Goal: Transaction & Acquisition: Purchase product/service

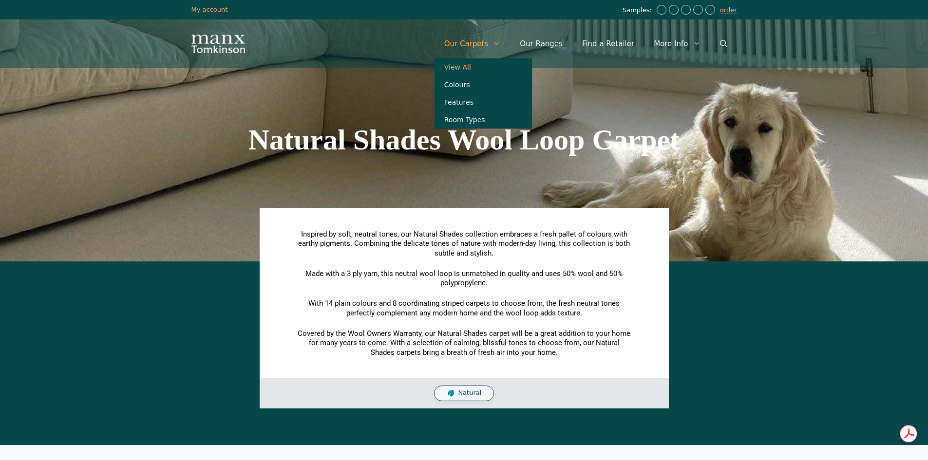
click at [483, 64] on link "View All" at bounding box center [483, 67] width 97 height 18
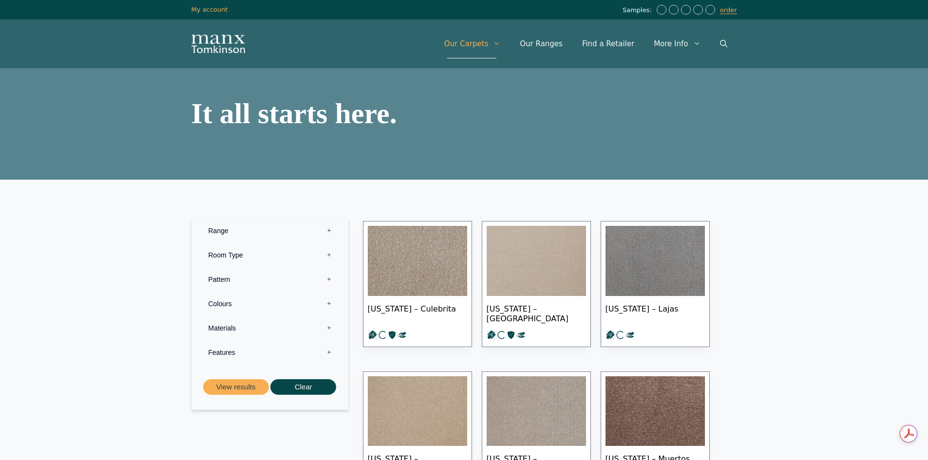
click at [327, 231] on label "Range 0" at bounding box center [270, 231] width 142 height 24
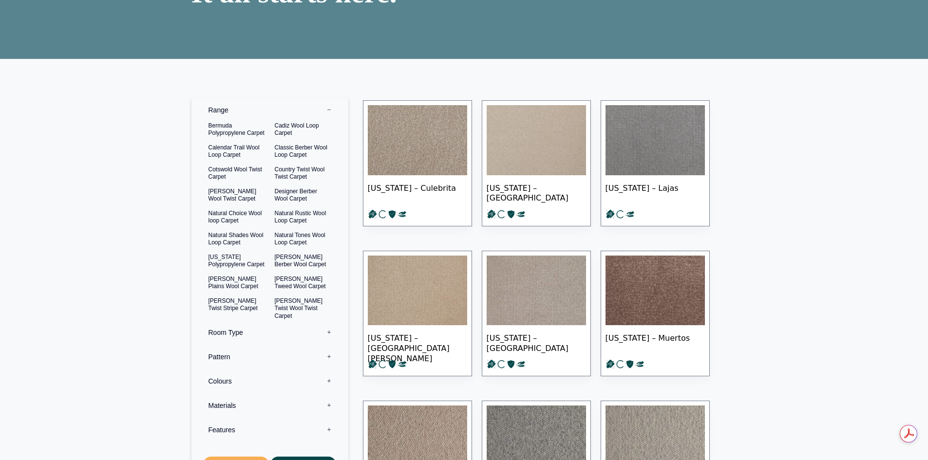
scroll to position [146, 0]
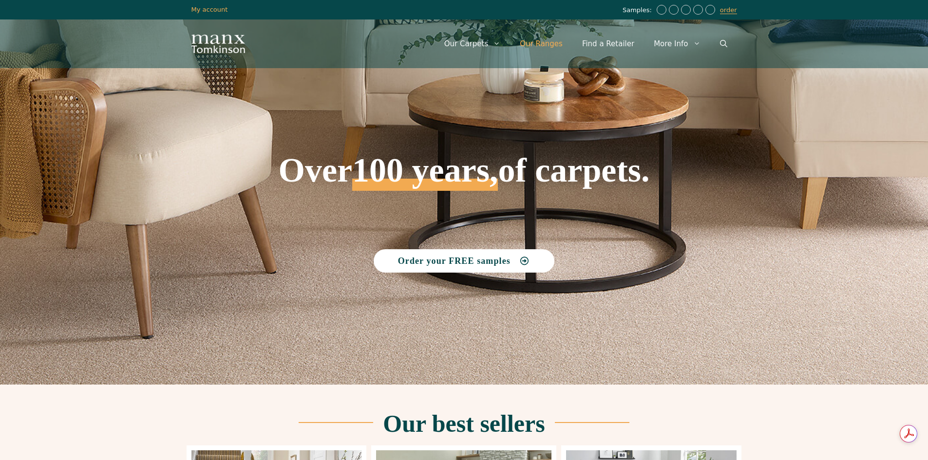
click at [548, 42] on link "Our Ranges" at bounding box center [541, 43] width 62 height 29
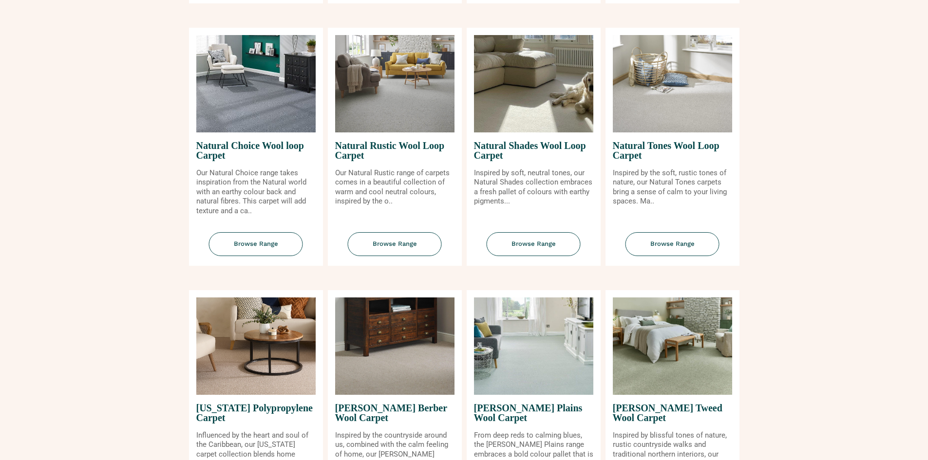
scroll to position [731, 0]
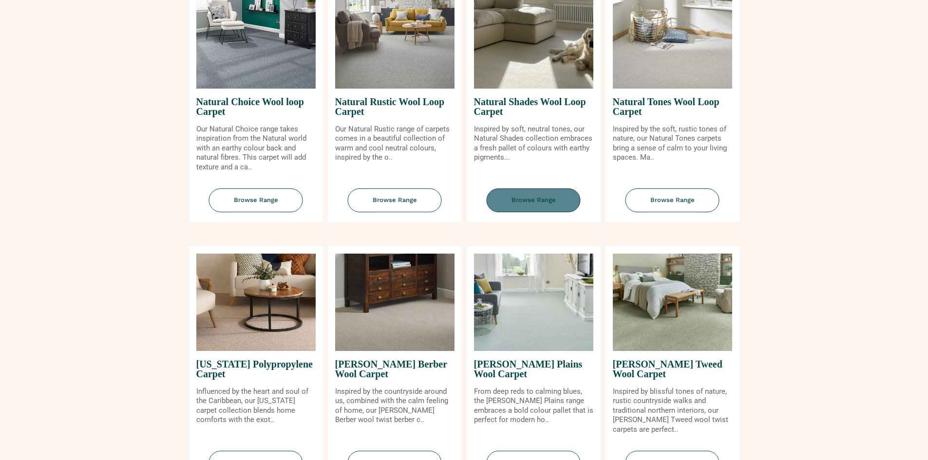
click at [521, 196] on span "Browse Range" at bounding box center [534, 201] width 94 height 24
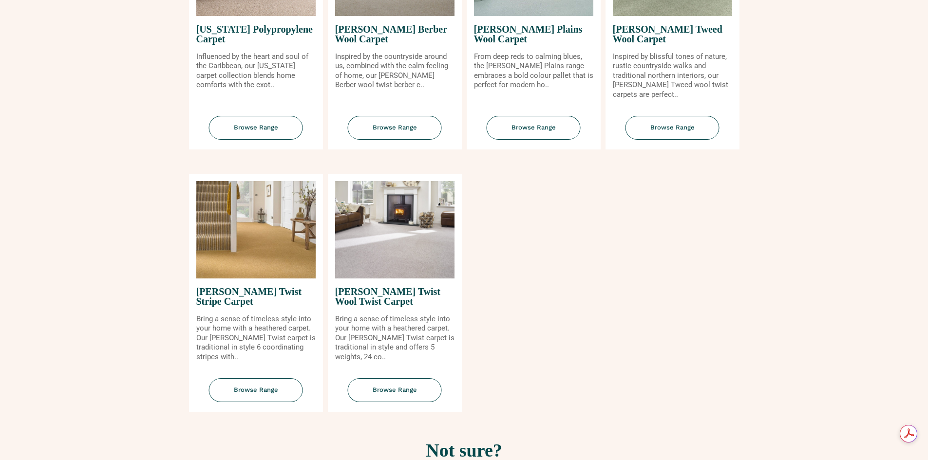
scroll to position [1072, 0]
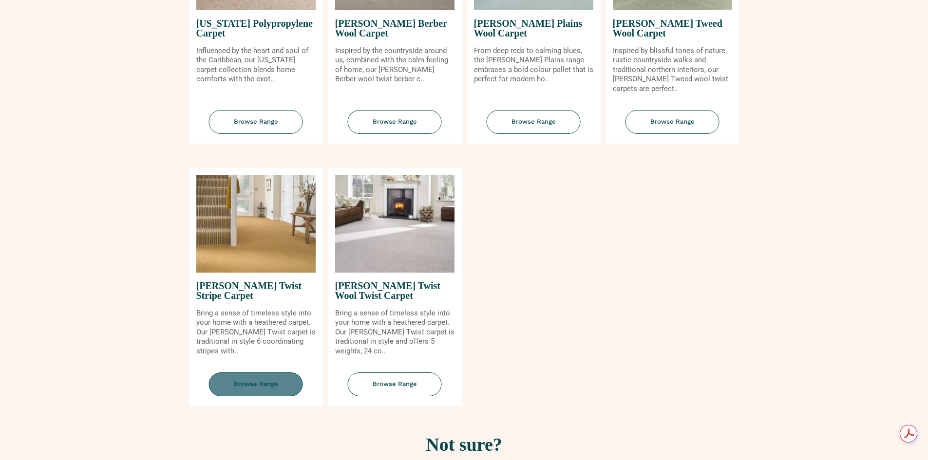
click at [262, 383] on span "Browse Range" at bounding box center [256, 385] width 94 height 24
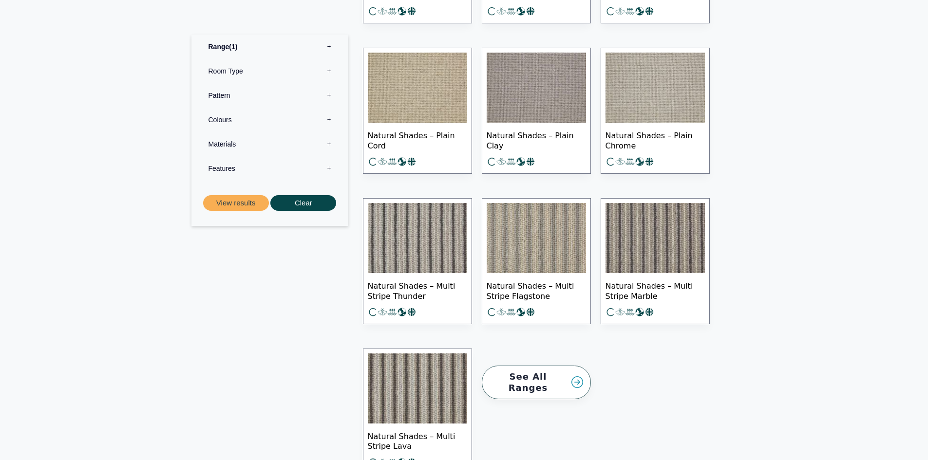
scroll to position [1218, 0]
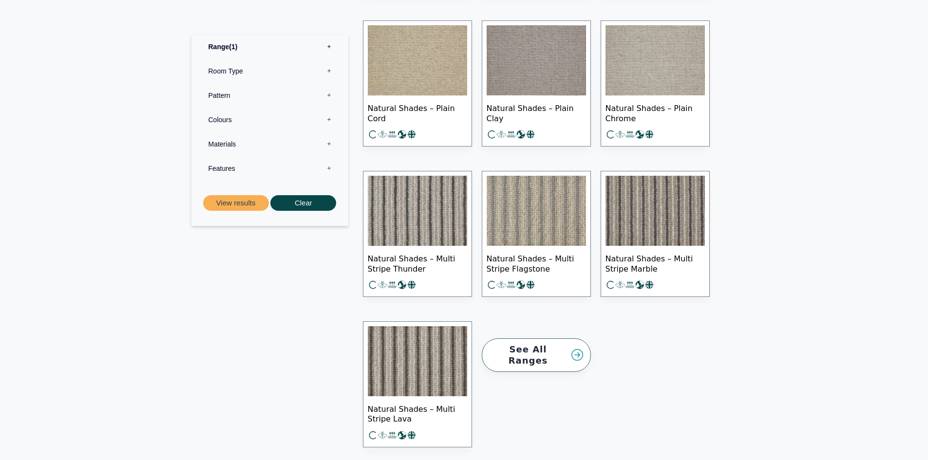
click at [428, 221] on img at bounding box center [417, 211] width 99 height 70
click at [441, 348] on img at bounding box center [417, 361] width 99 height 70
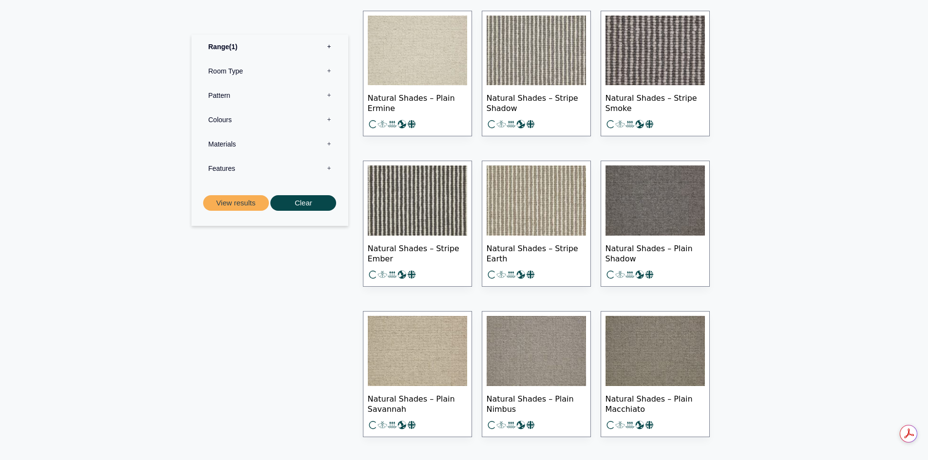
scroll to position [341, 0]
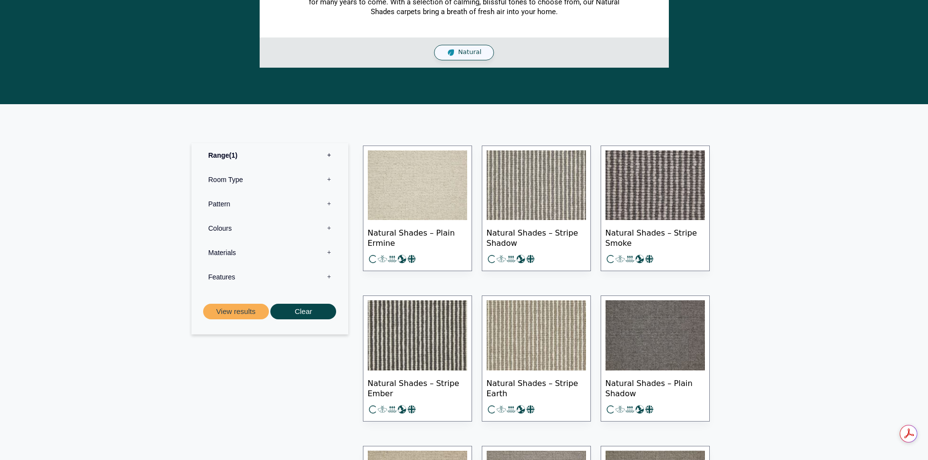
click at [654, 186] on img at bounding box center [655, 186] width 99 height 70
click at [424, 331] on img at bounding box center [417, 336] width 99 height 70
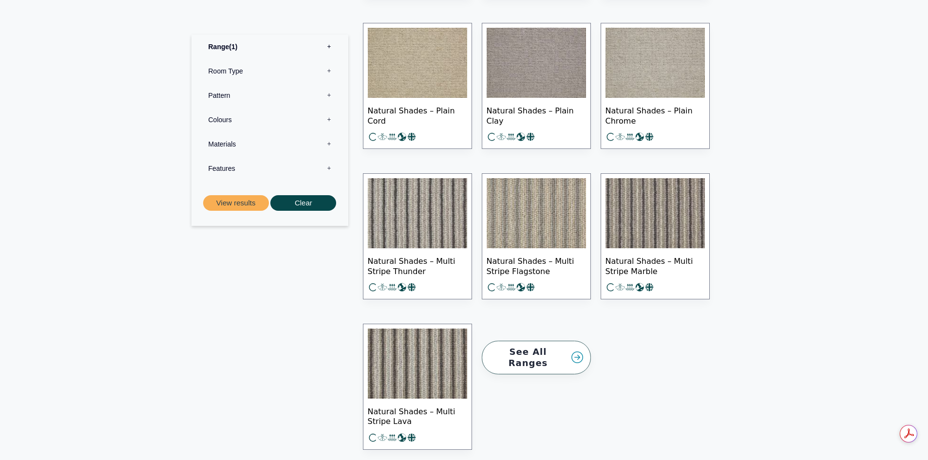
scroll to position [1218, 0]
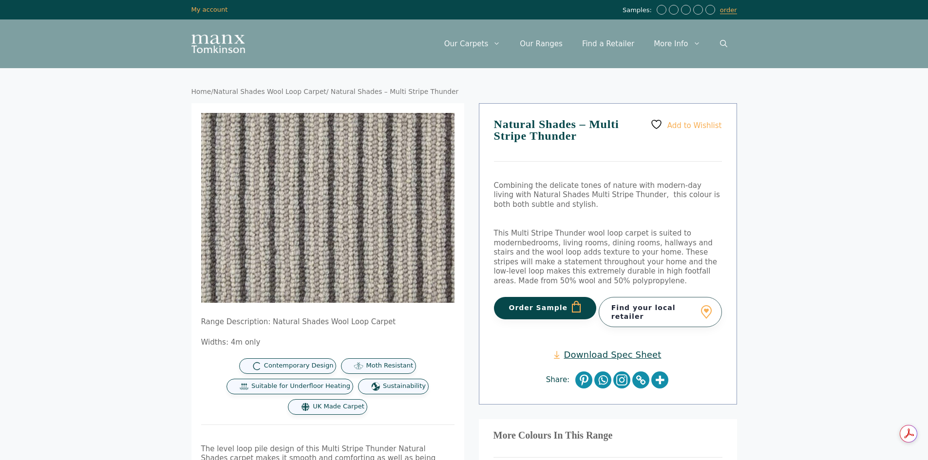
click at [543, 306] on button "Order Sample" at bounding box center [545, 308] width 103 height 22
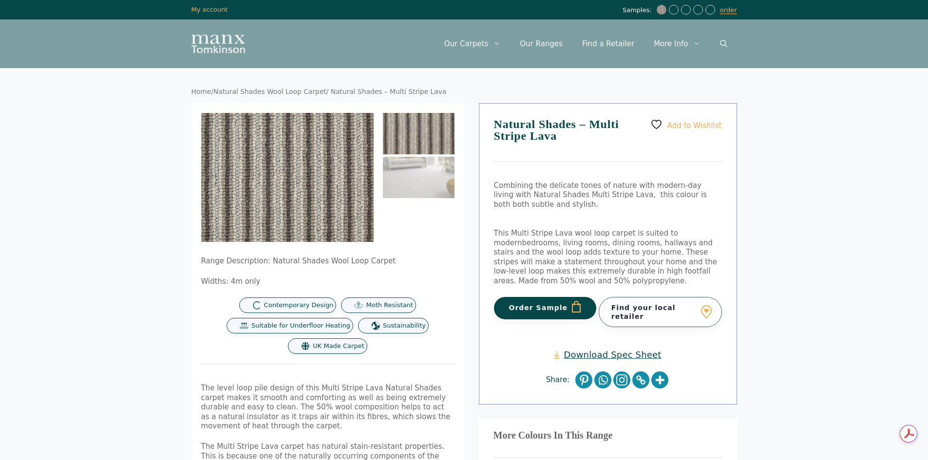
click at [514, 297] on button "Order Sample" at bounding box center [545, 308] width 103 height 22
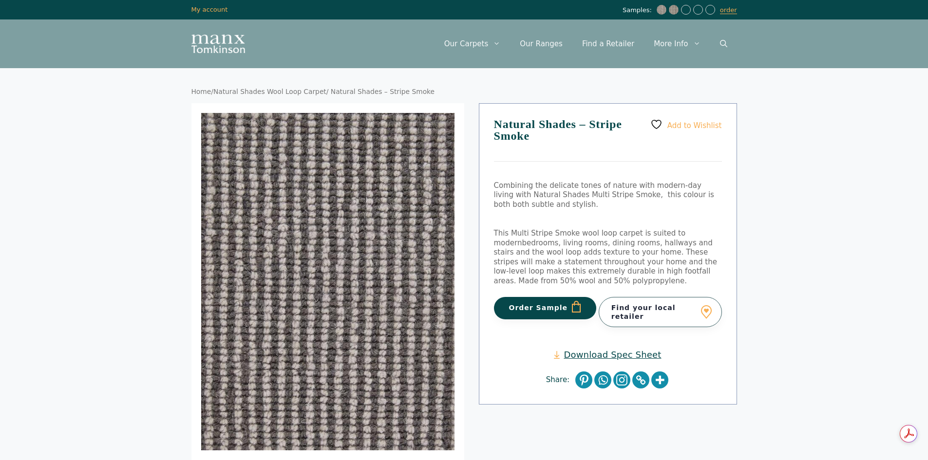
click at [550, 308] on button "Order Sample" at bounding box center [545, 308] width 103 height 22
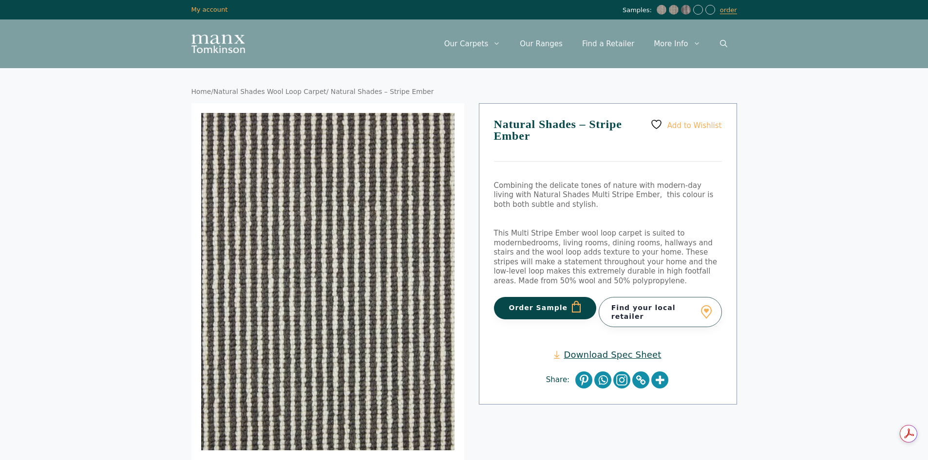
click at [539, 303] on button "Order Sample" at bounding box center [545, 308] width 103 height 22
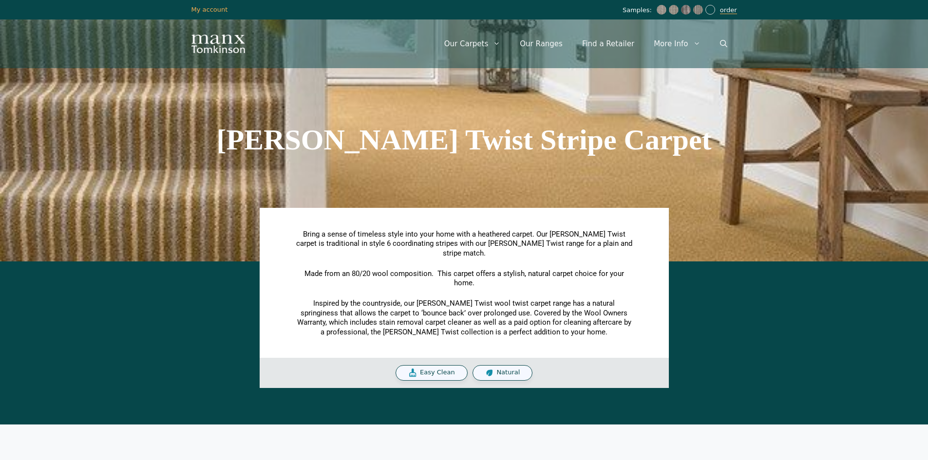
click at [727, 10] on link "order" at bounding box center [728, 10] width 17 height 8
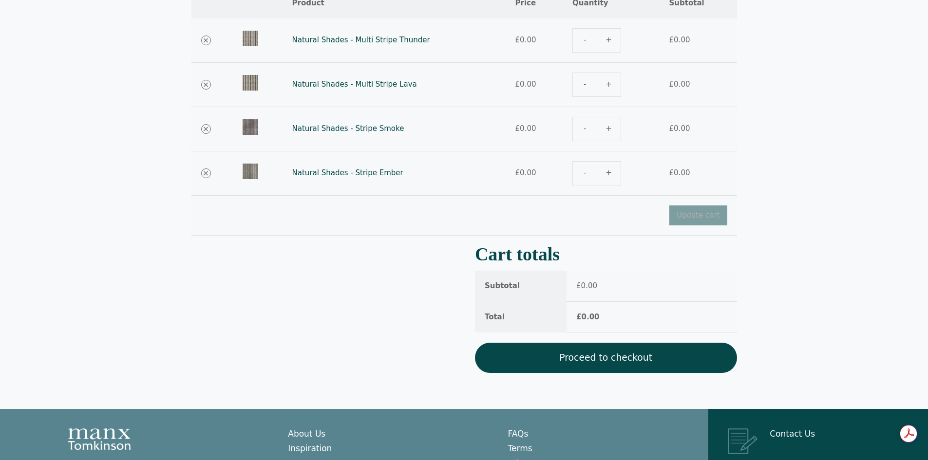
scroll to position [146, 0]
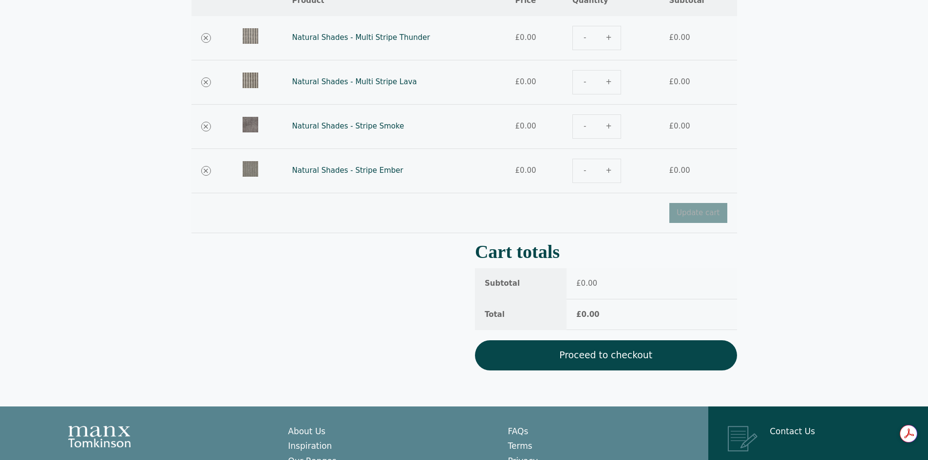
click at [615, 353] on link "Proceed to checkout" at bounding box center [606, 356] width 262 height 30
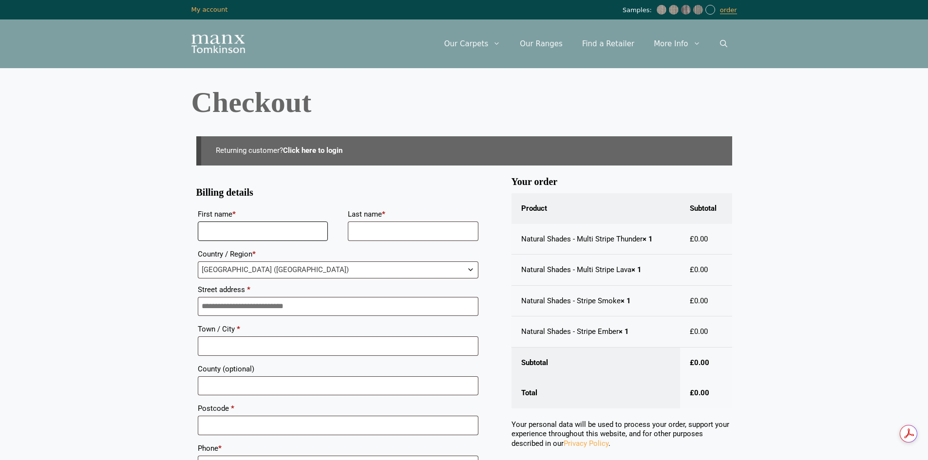
click at [278, 230] on input "First name *" at bounding box center [263, 231] width 131 height 19
type input "******"
click at [403, 225] on input "Last name *" at bounding box center [413, 231] width 131 height 19
type input "*******"
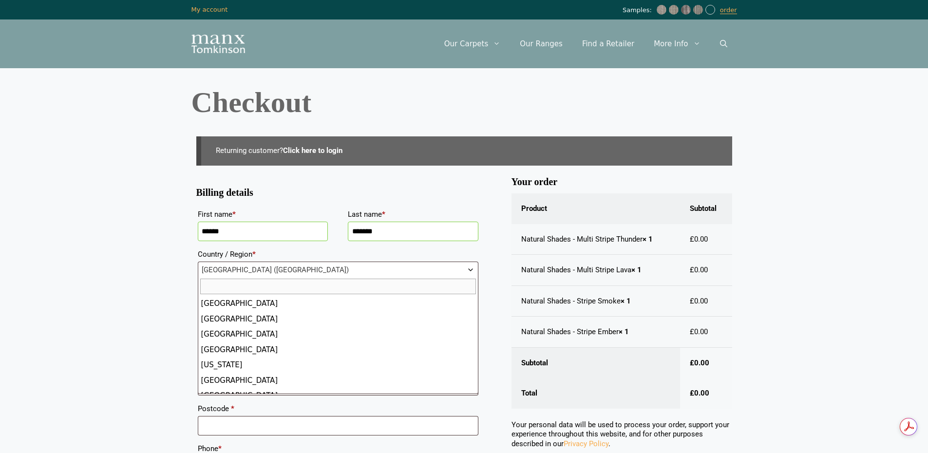
click at [469, 270] on b "Country / Region" at bounding box center [471, 270] width 8 height 8
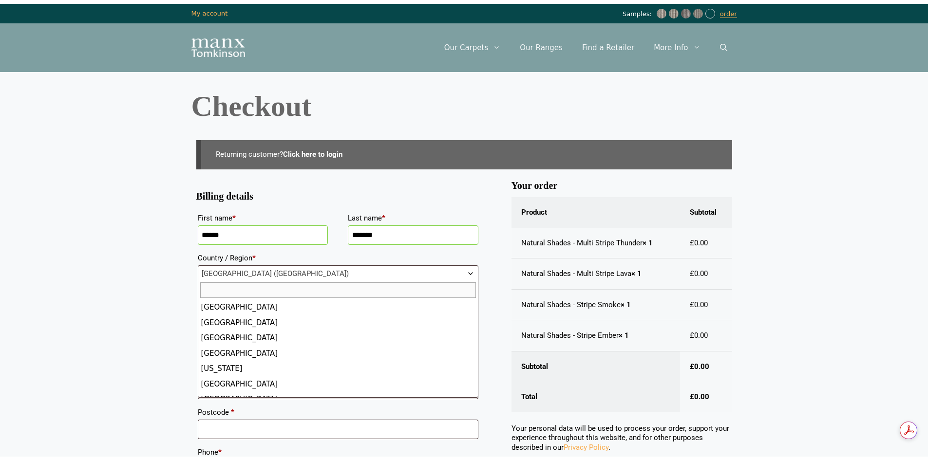
scroll to position [3546, 0]
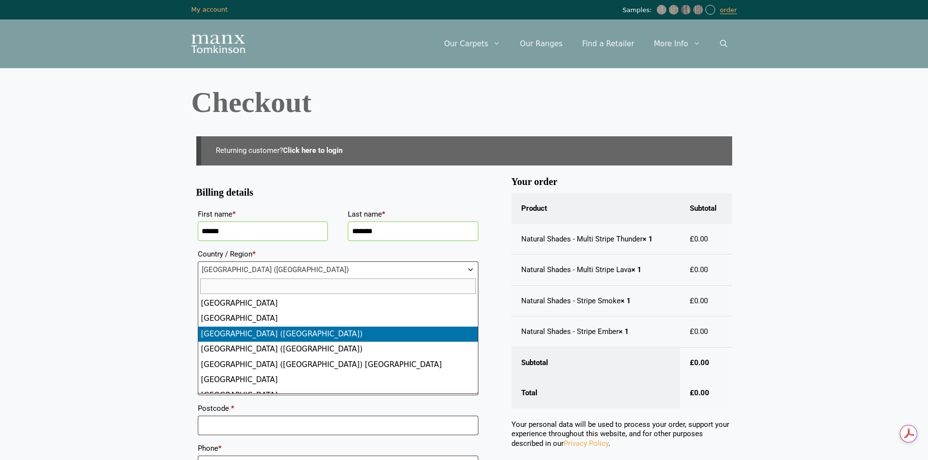
click at [469, 270] on b "Country / Region" at bounding box center [471, 270] width 8 height 8
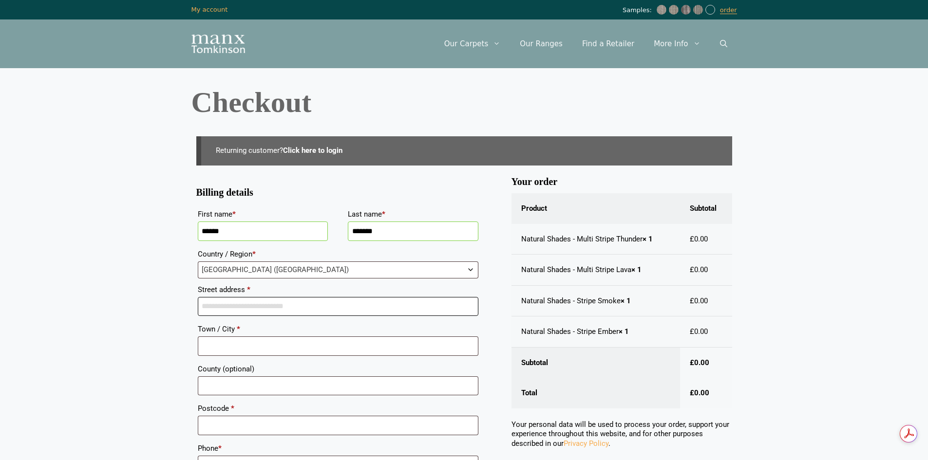
click at [302, 309] on input "Street address *" at bounding box center [338, 306] width 281 height 19
type input "**********"
click at [238, 343] on input "Town / City *" at bounding box center [338, 346] width 281 height 19
type input "*********"
click at [252, 386] on input "County (optional)" at bounding box center [338, 386] width 281 height 19
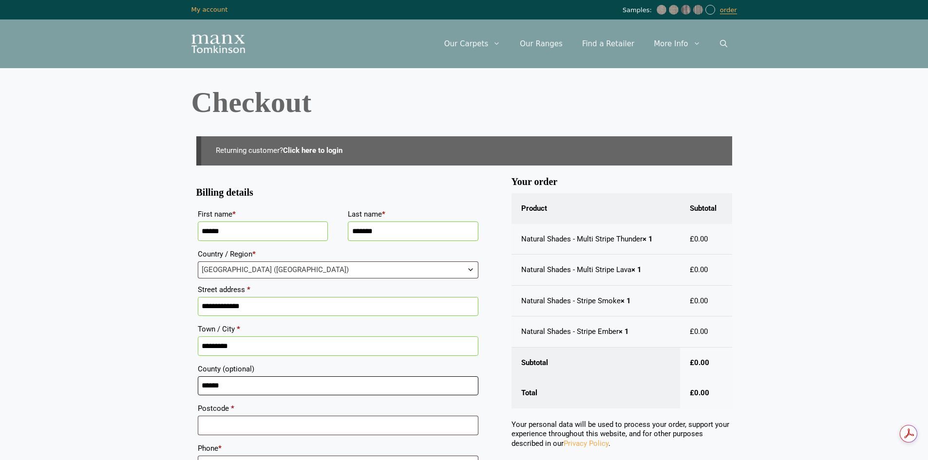
type input "******"
click at [244, 419] on input "Postcode *" at bounding box center [338, 425] width 281 height 19
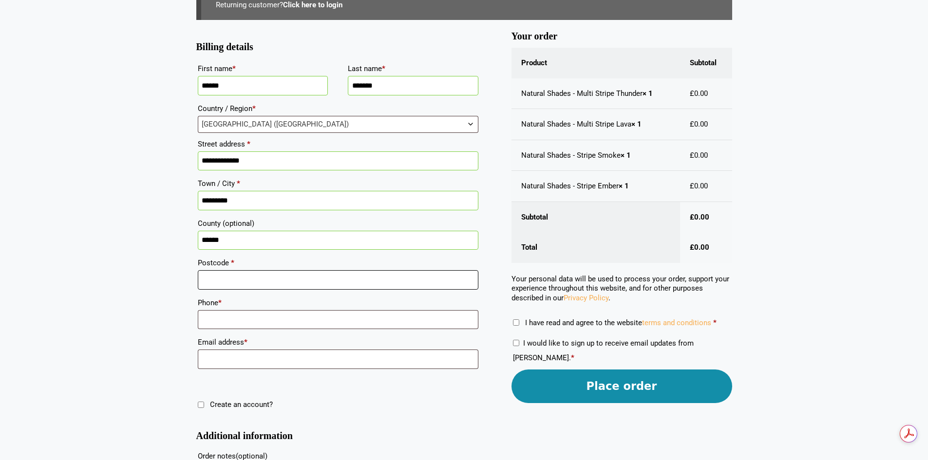
scroll to position [146, 0]
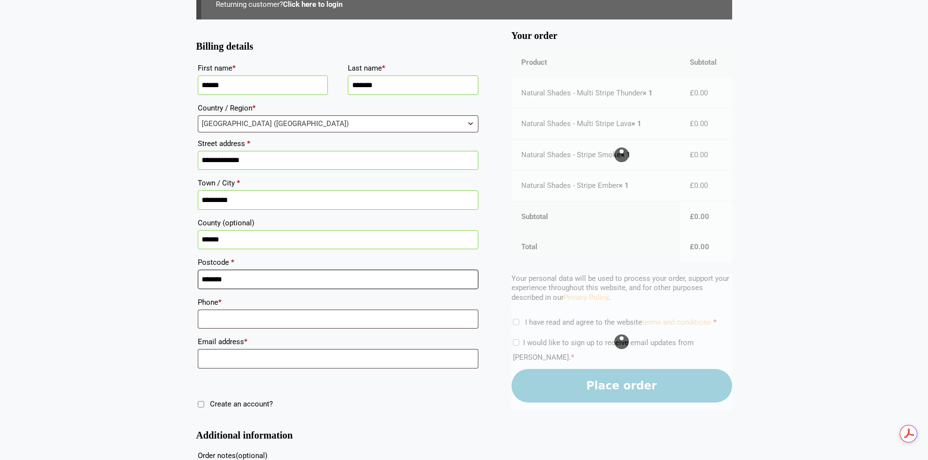
type input "*******"
click at [232, 319] on input "Phone *" at bounding box center [338, 319] width 281 height 19
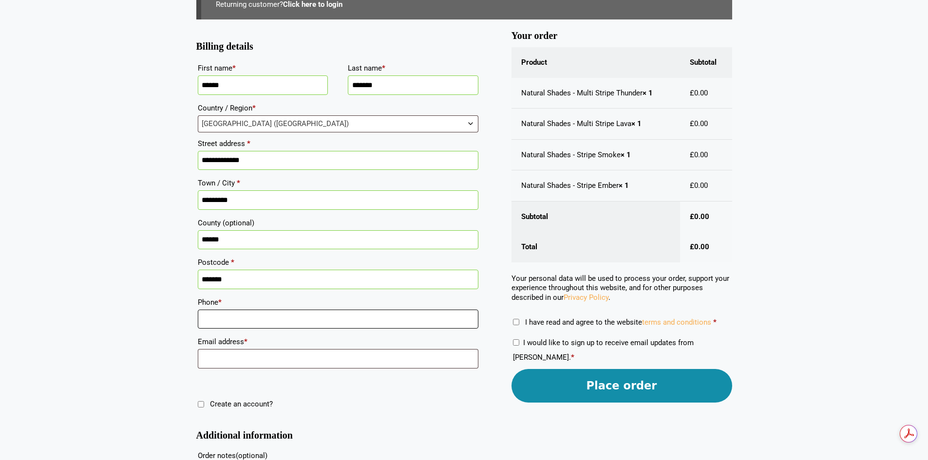
type input "**********"
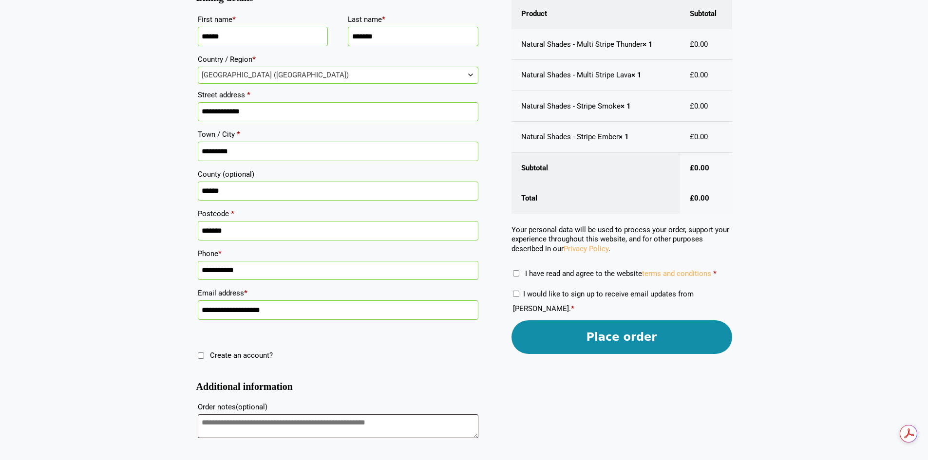
scroll to position [0, 0]
click at [626, 336] on button "Place order" at bounding box center [622, 338] width 221 height 34
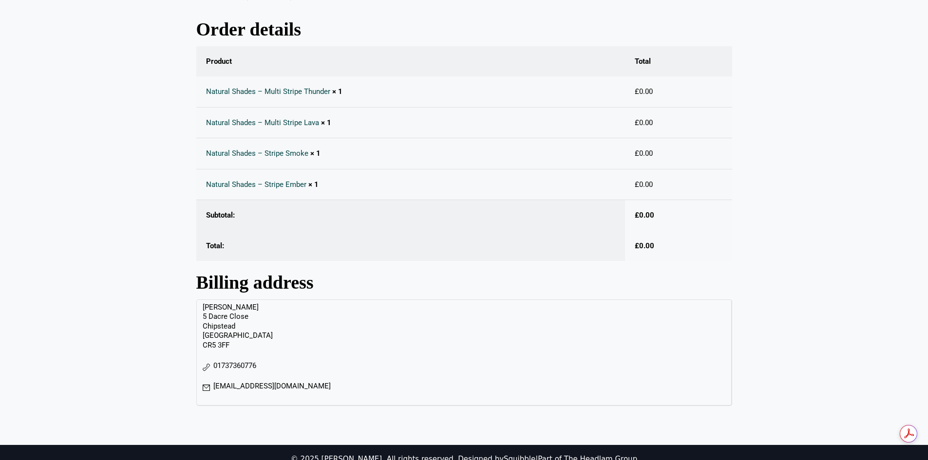
scroll to position [186, 0]
